Goal: Find specific page/section: Find specific page/section

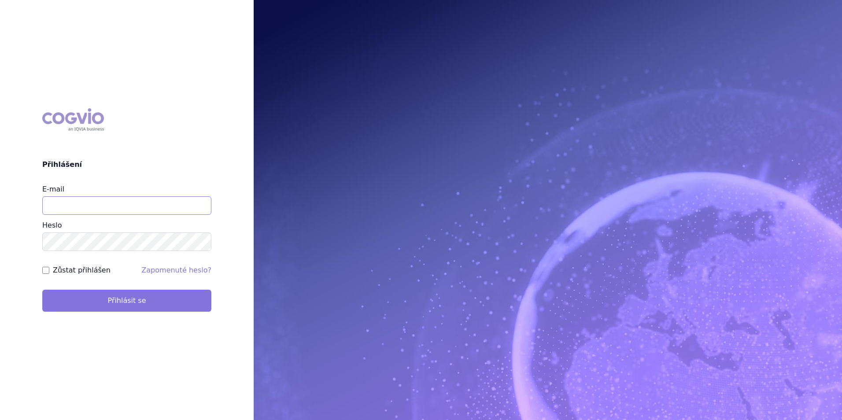
type input "apolena.koklarova@vzp.cz"
click at [193, 305] on button "Přihlásit se" at bounding box center [126, 301] width 169 height 22
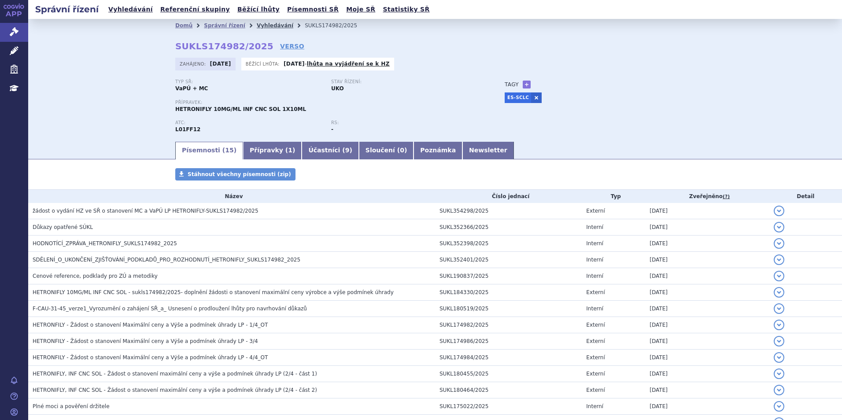
click at [257, 27] on link "Vyhledávání" at bounding box center [275, 25] width 37 height 6
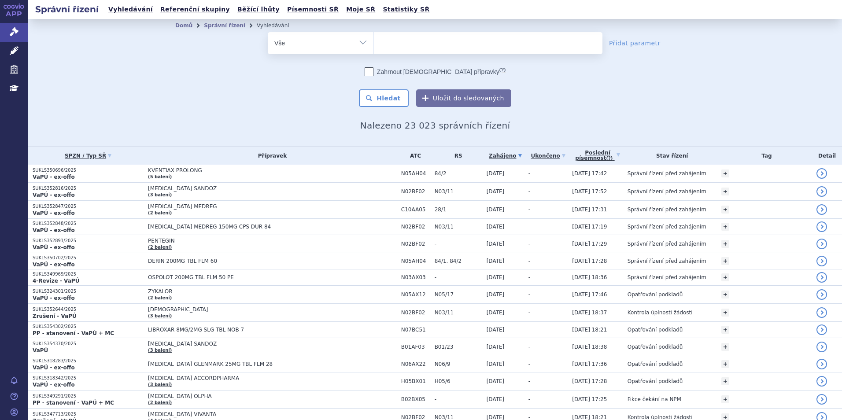
click at [385, 45] on ul at bounding box center [488, 41] width 229 height 19
click at [374, 45] on select at bounding box center [374, 43] width 0 height 22
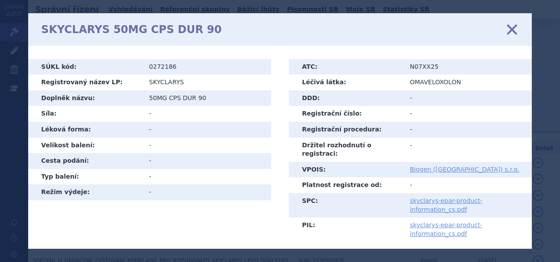
click at [516, 27] on icon at bounding box center [512, 29] width 19 height 19
